Goal: Information Seeking & Learning: Learn about a topic

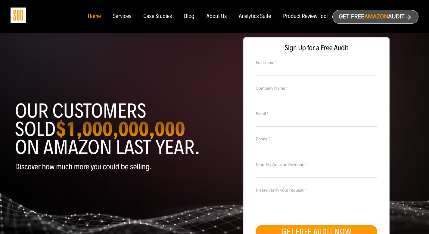
click at [165, 17] on div "Case Studies" at bounding box center [157, 16] width 29 height 7
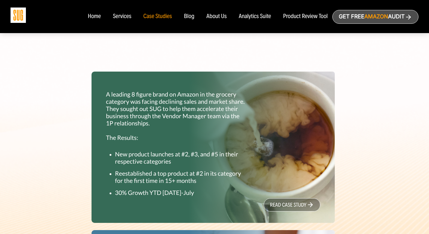
scroll to position [225, 0]
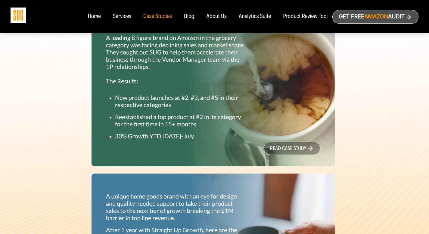
click at [289, 149] on link "read case study" at bounding box center [291, 148] width 57 height 13
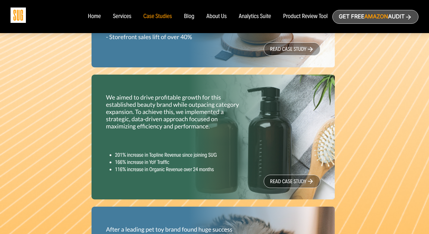
scroll to position [458, 0]
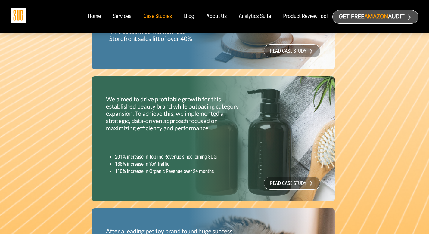
click at [301, 186] on link "read case study" at bounding box center [291, 183] width 57 height 13
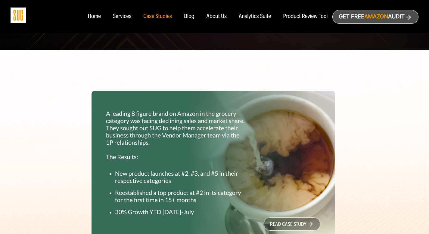
scroll to position [168, 0]
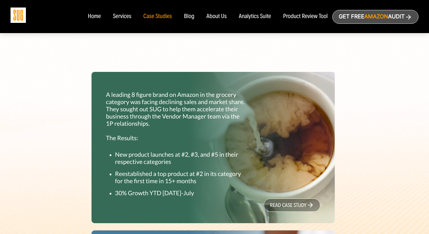
click at [276, 205] on link "read case study" at bounding box center [291, 205] width 57 height 13
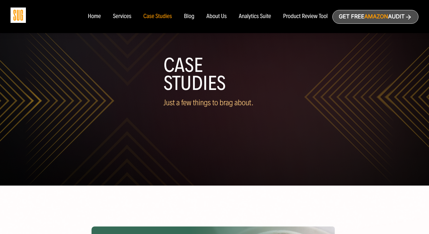
scroll to position [144, 0]
